Goal: Find specific page/section: Find specific page/section

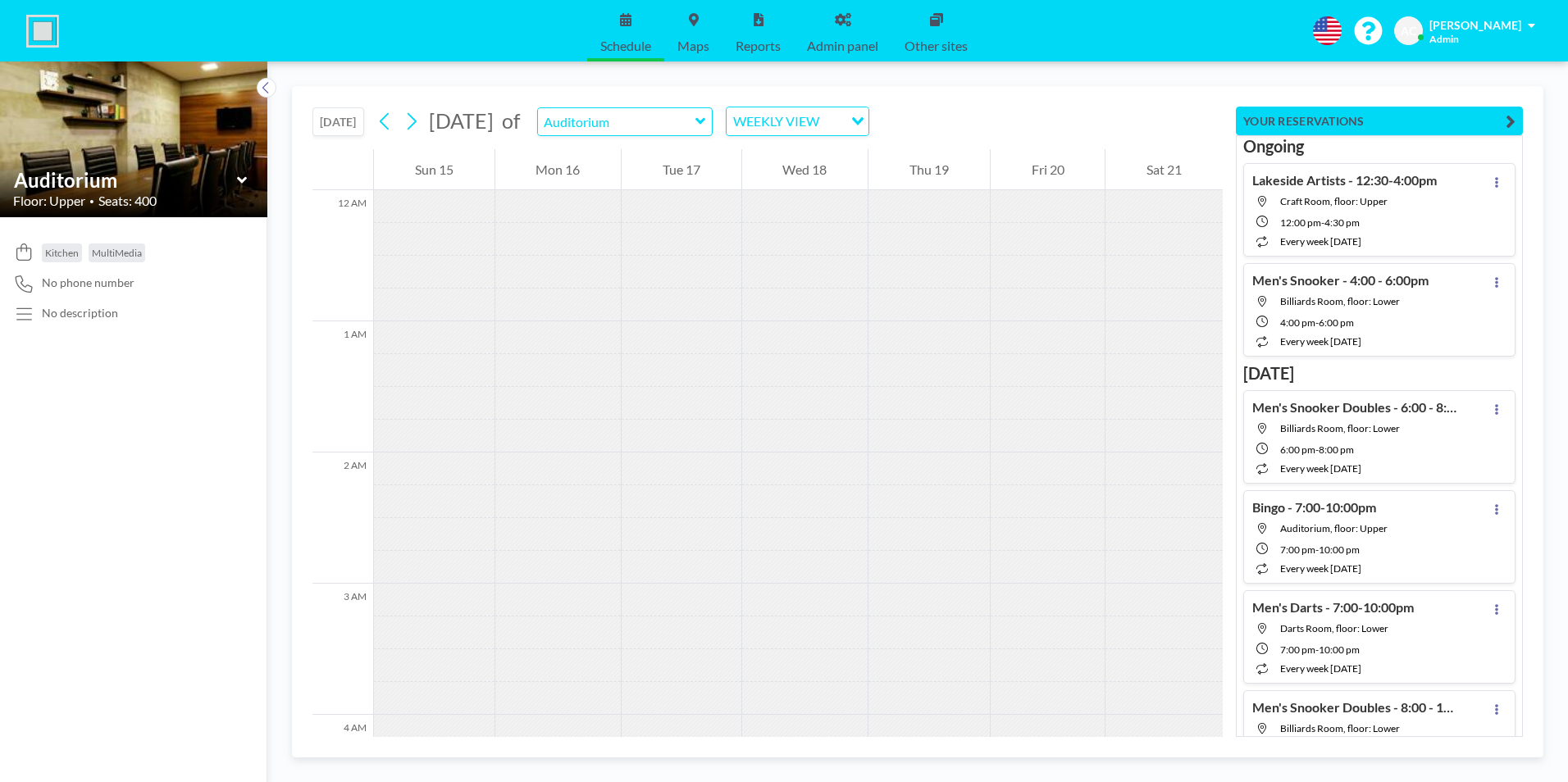
scroll to position [1754, 0]
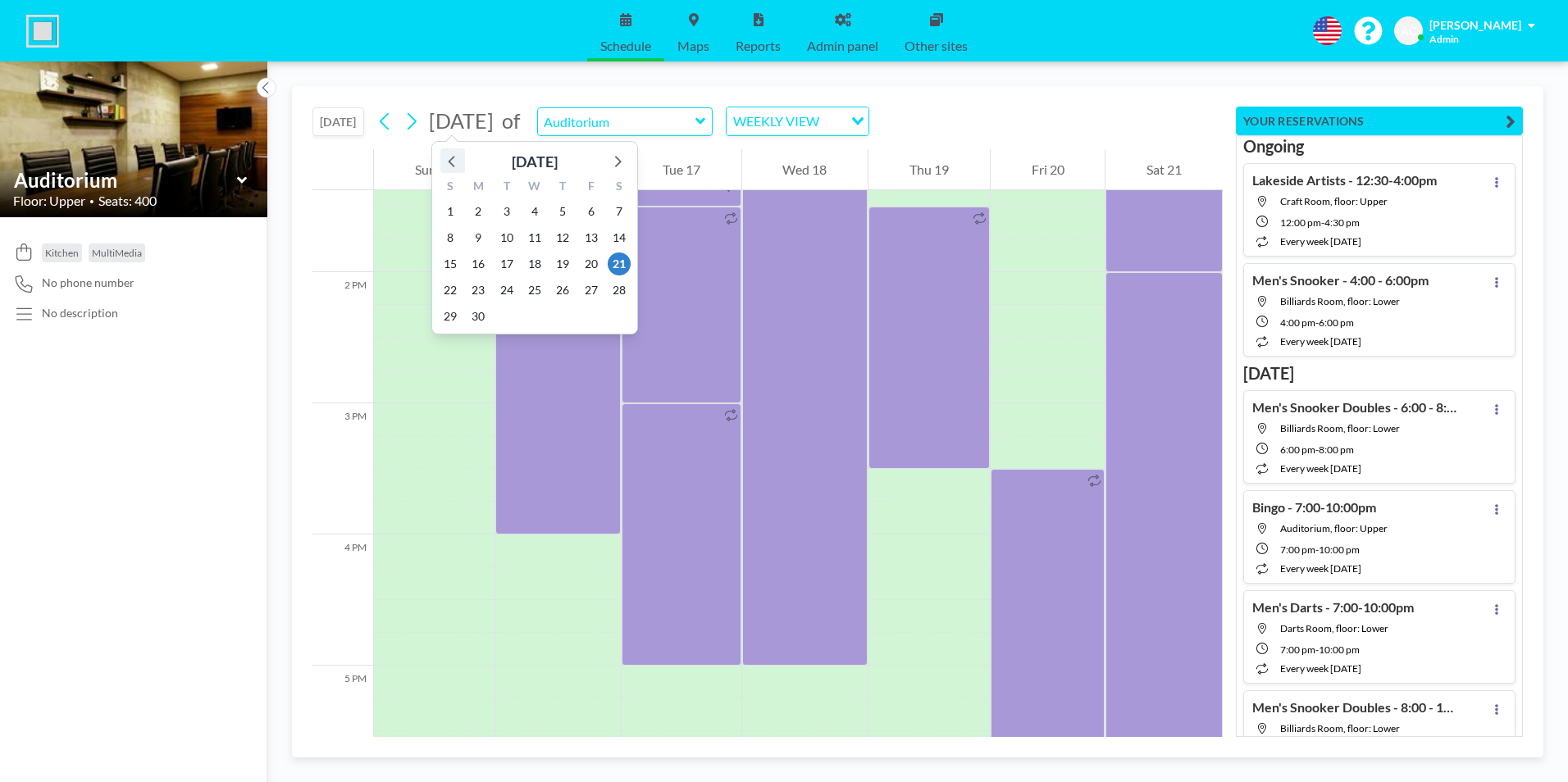
click at [445, 160] on icon at bounding box center [452, 160] width 21 height 21
click at [583, 211] on span "2" at bounding box center [591, 212] width 23 height 23
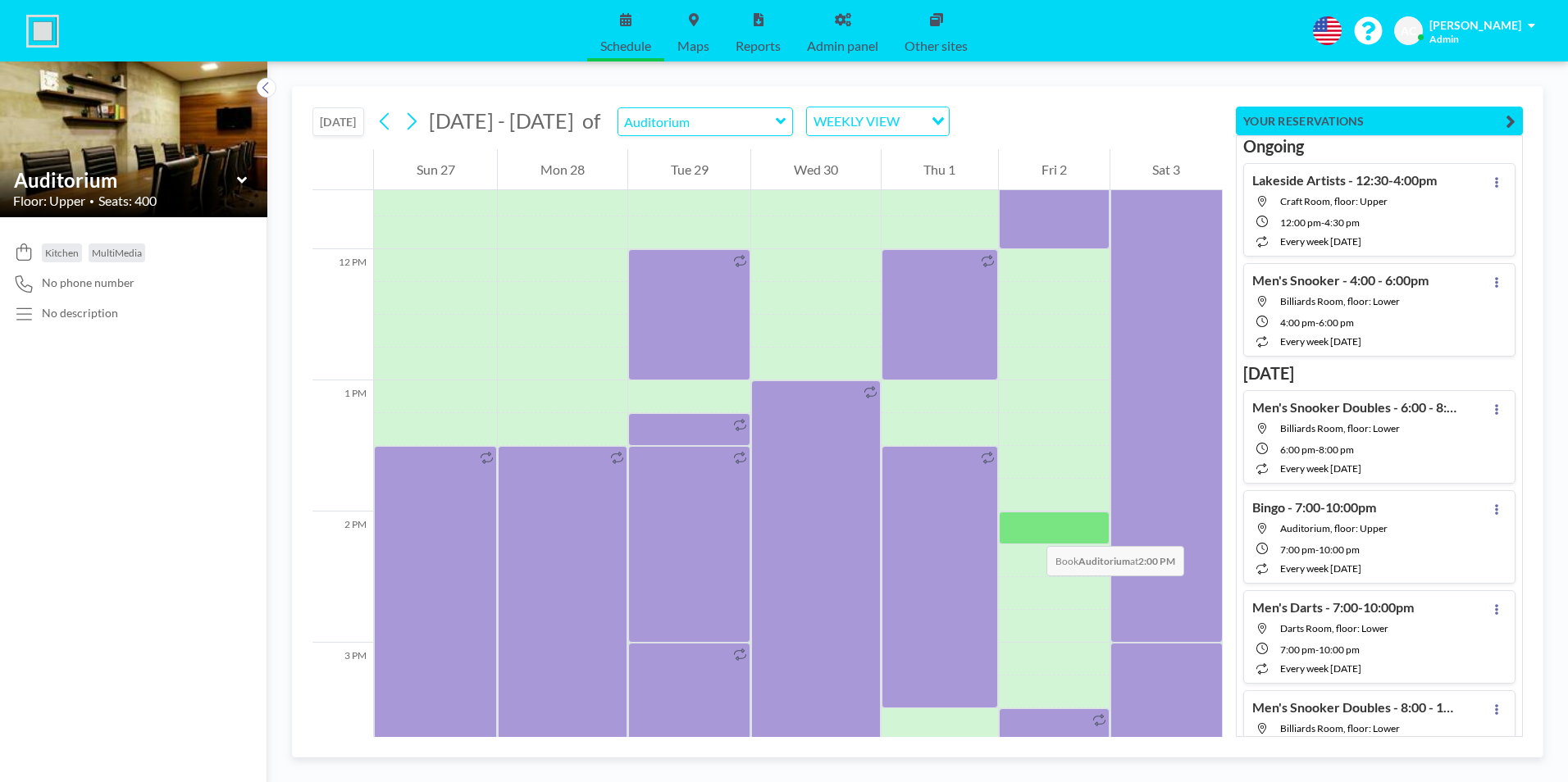
scroll to position [1508, 0]
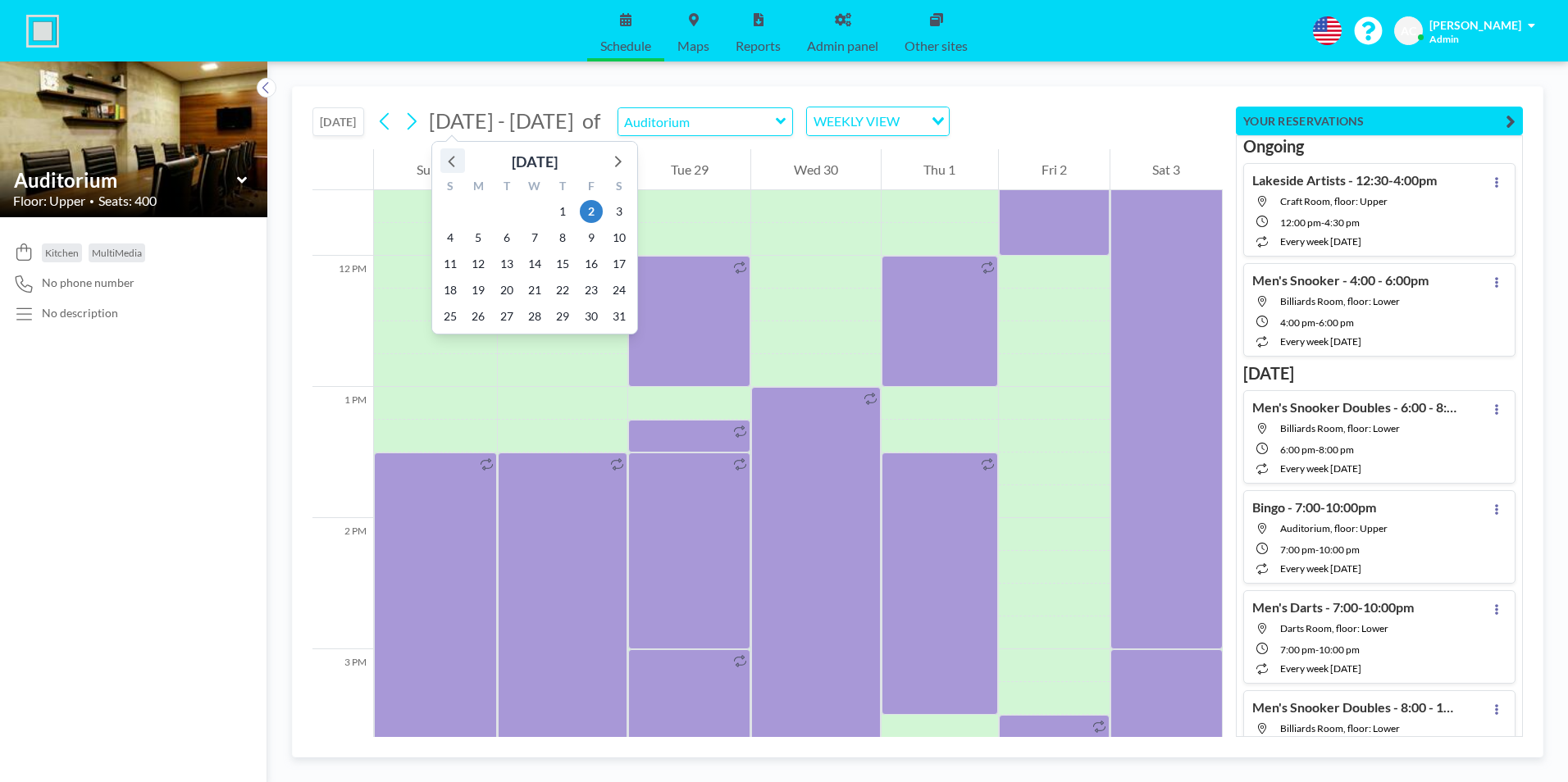
click at [449, 159] on icon at bounding box center [452, 160] width 21 height 21
click at [450, 159] on icon at bounding box center [452, 160] width 21 height 21
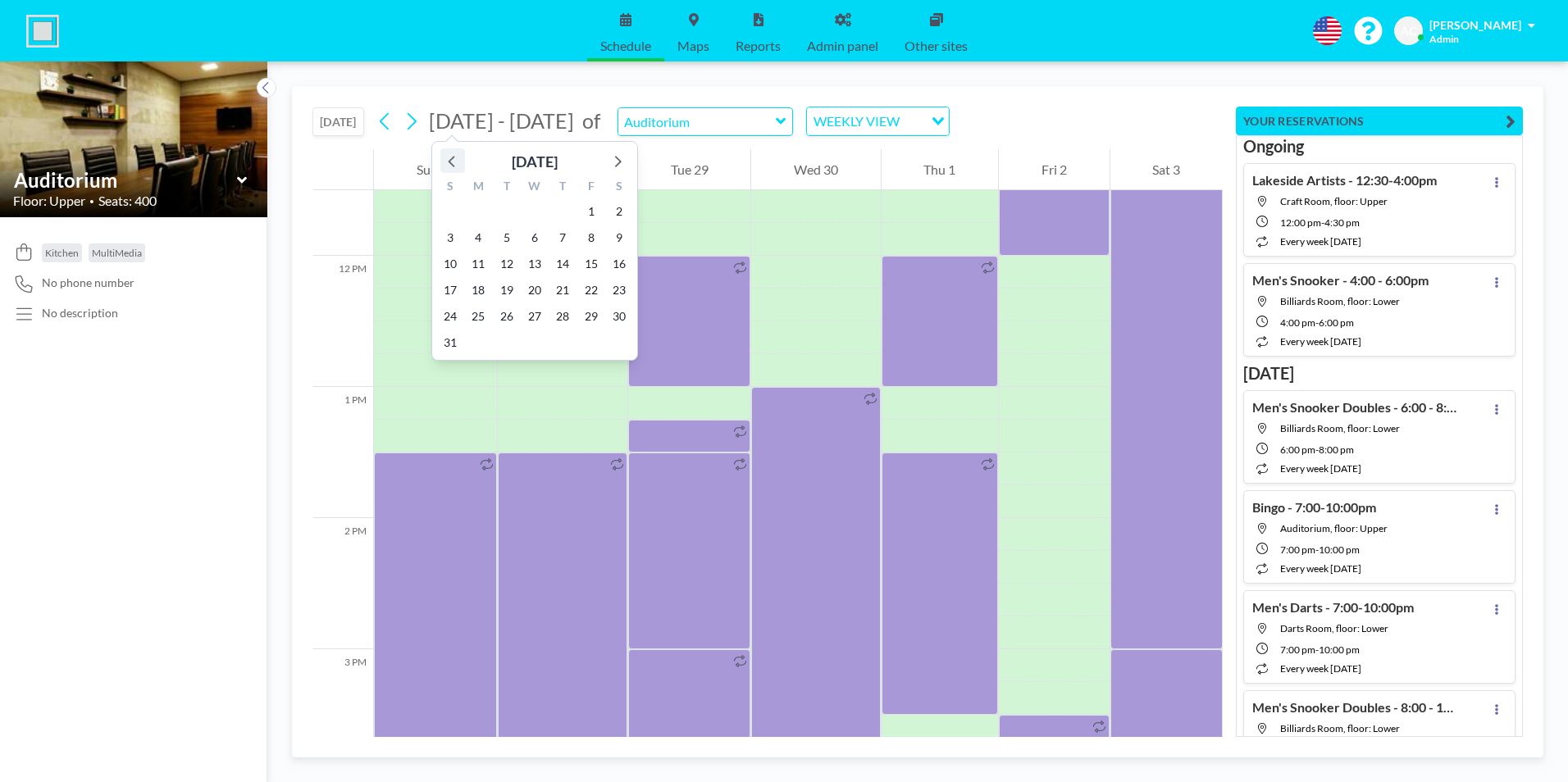
click at [450, 159] on icon at bounding box center [452, 160] width 21 height 21
click at [451, 159] on icon at bounding box center [451, 161] width 6 height 11
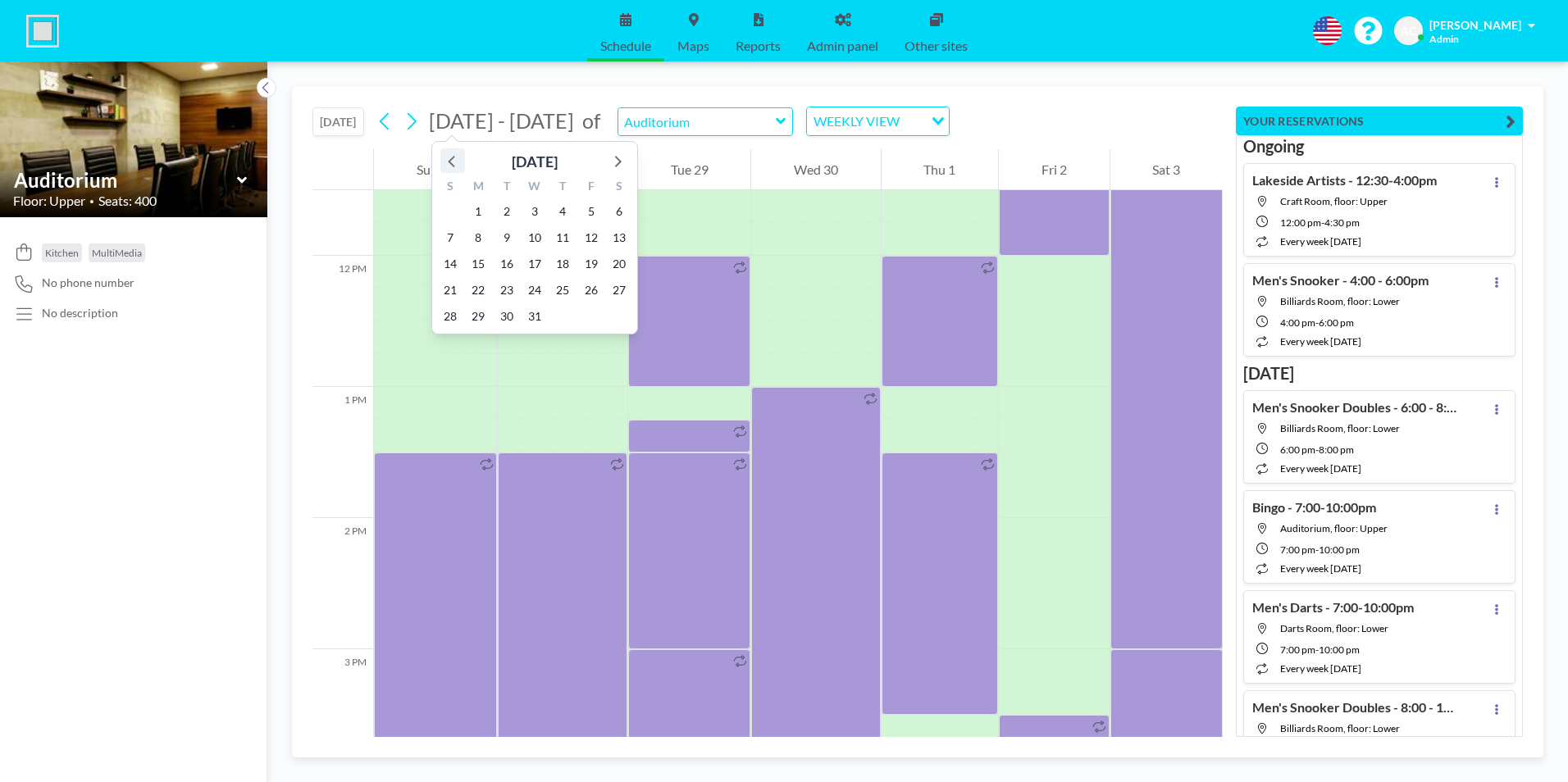
click at [451, 159] on icon at bounding box center [451, 161] width 6 height 11
click at [591, 209] on span "3" at bounding box center [591, 212] width 23 height 23
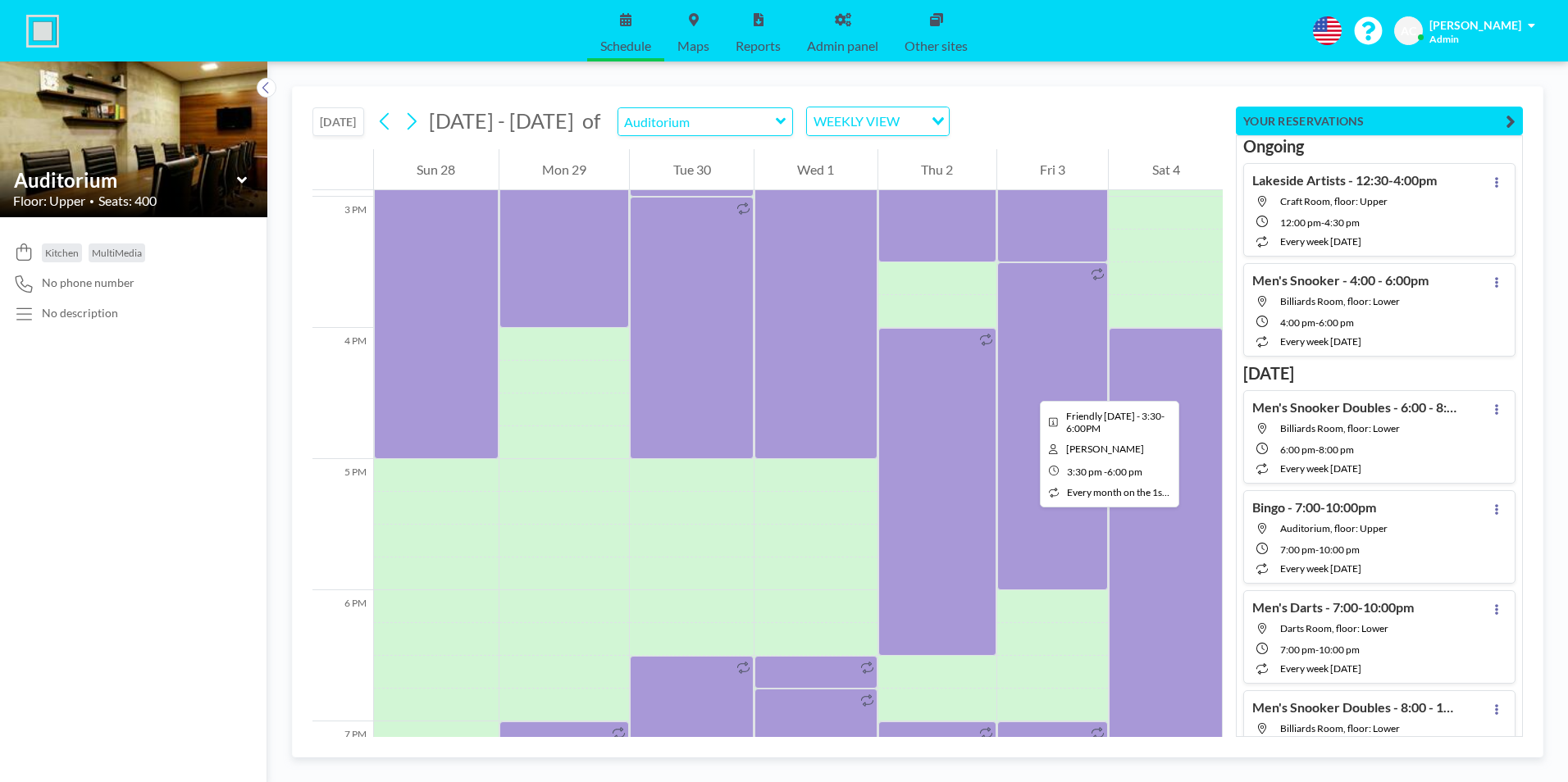
scroll to position [2000, 0]
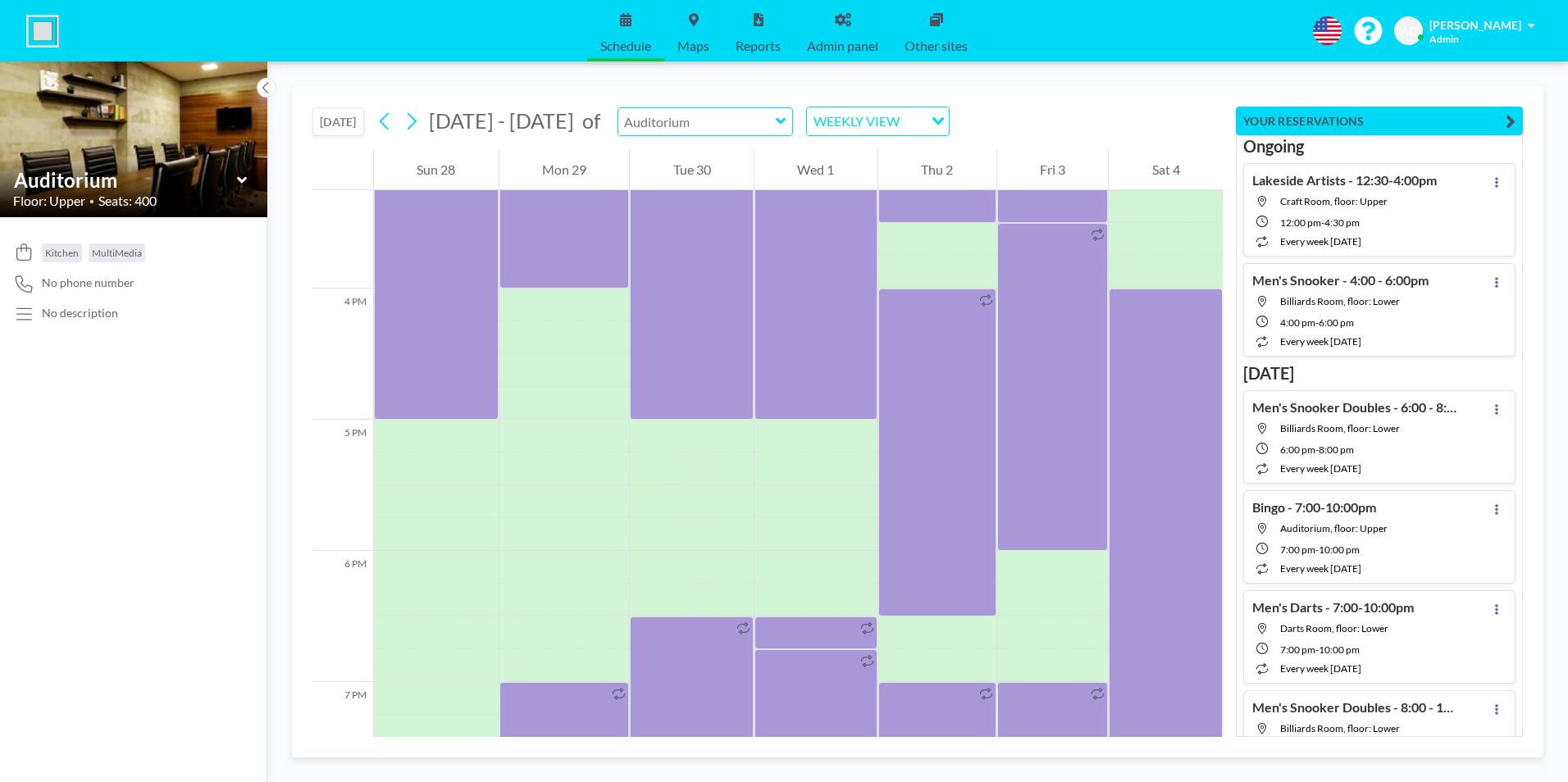
click at [687, 126] on input "text" at bounding box center [697, 122] width 158 height 27
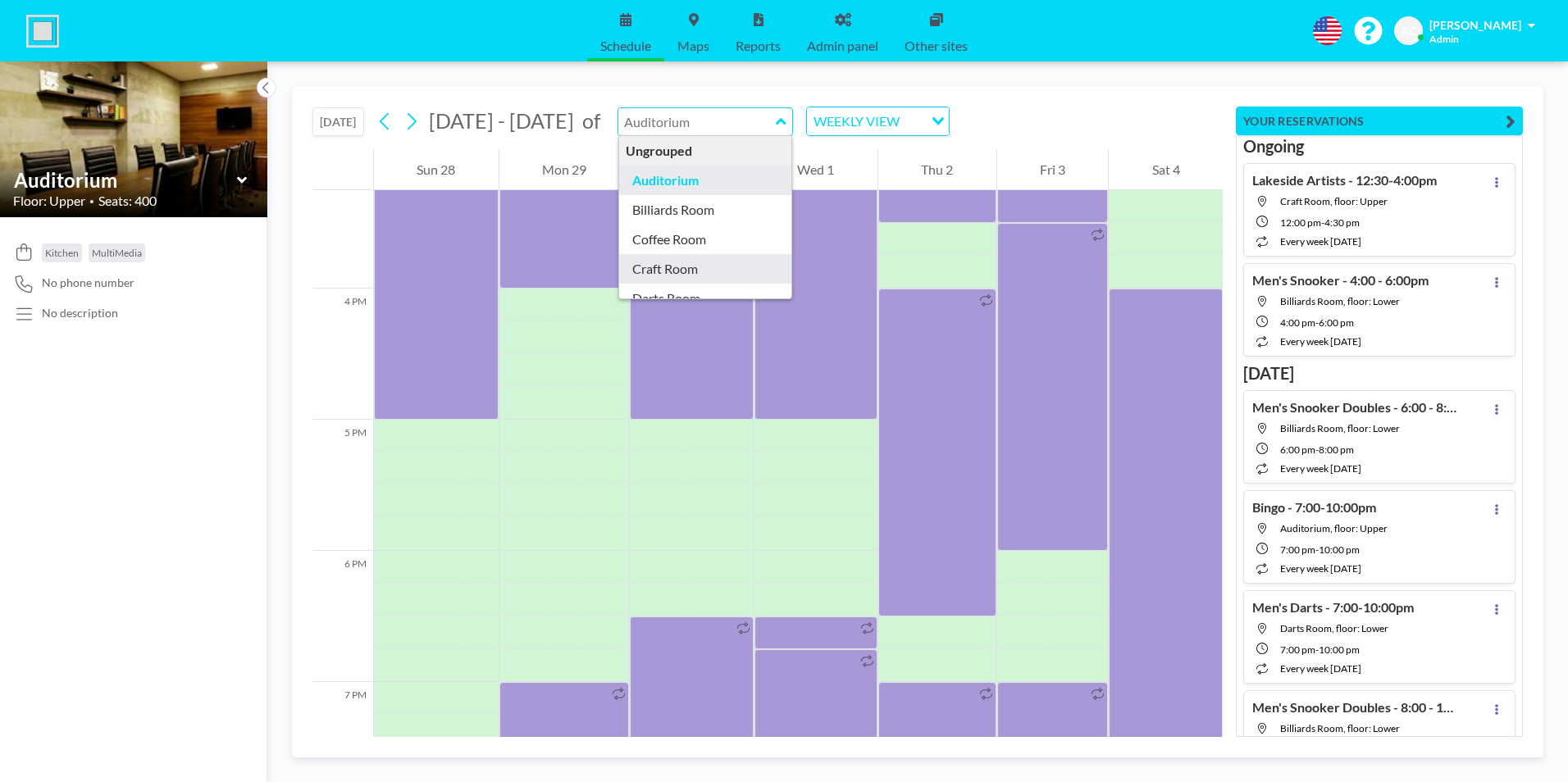
type input "Craft Room"
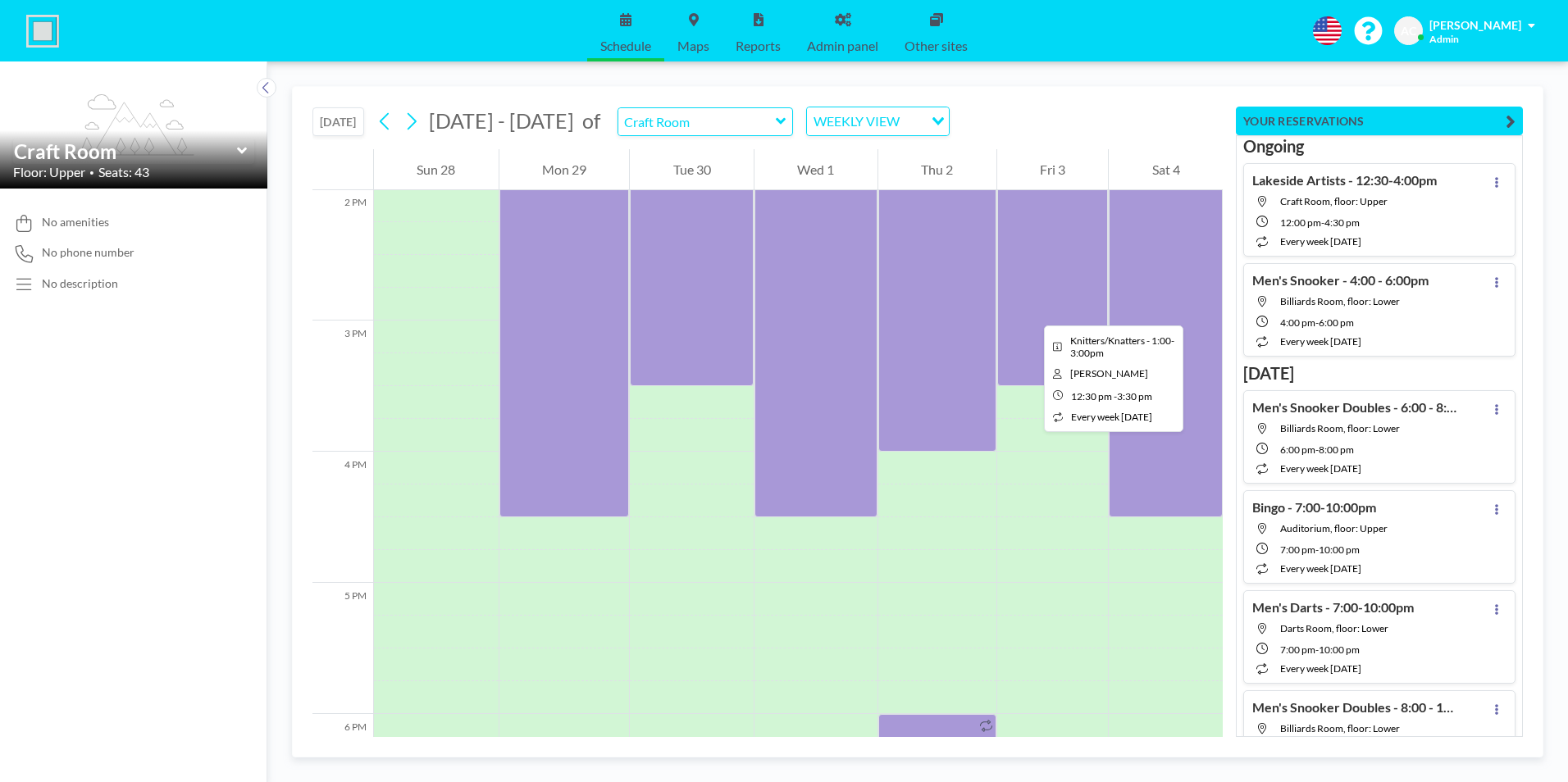
scroll to position [1837, 0]
